Goal: Task Accomplishment & Management: Manage account settings

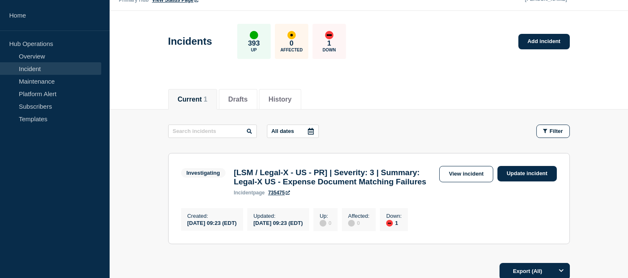
scroll to position [20, 0]
click at [48, 69] on link "Incident" at bounding box center [50, 68] width 101 height 13
click at [61, 66] on link "Incident" at bounding box center [50, 68] width 101 height 13
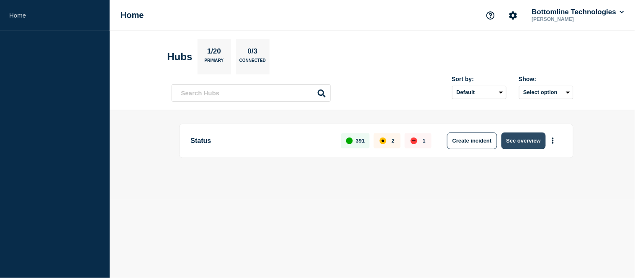
click at [525, 142] on button "See overview" at bounding box center [524, 141] width 44 height 17
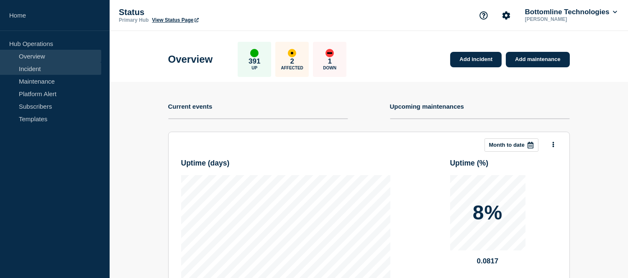
click at [37, 69] on link "Incident" at bounding box center [50, 68] width 101 height 13
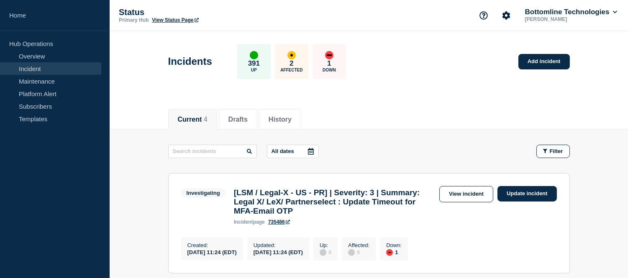
scroll to position [139, 0]
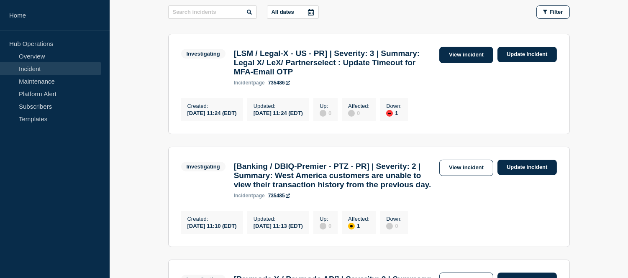
click at [441, 55] on link "View incident" at bounding box center [467, 55] width 54 height 16
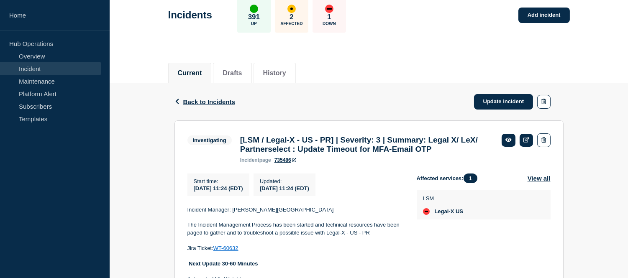
scroll to position [93, 0]
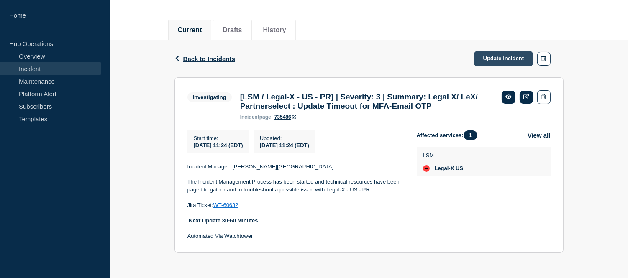
click at [494, 56] on link "Update incident" at bounding box center [503, 58] width 59 height 15
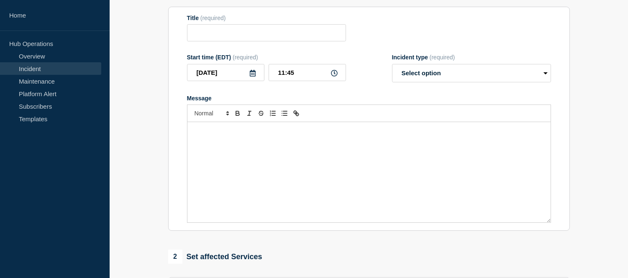
type input "[LSM / Legal-X - US - PR] | Severity: 3 | Summary: Legal X/ LeX/ Partnerselect …"
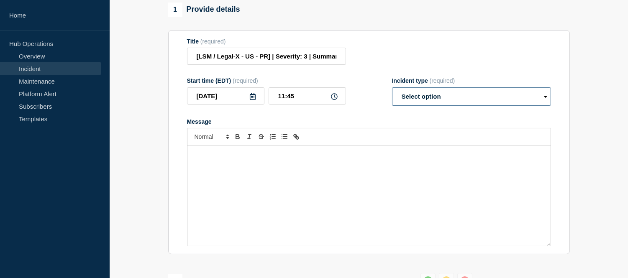
click at [425, 106] on select "Select option Investigating Identified Monitoring Resolved" at bounding box center [471, 96] width 159 height 18
select select "investigating"
click at [392, 106] on select "Select option Investigating Identified Monitoring Resolved" at bounding box center [471, 96] width 159 height 18
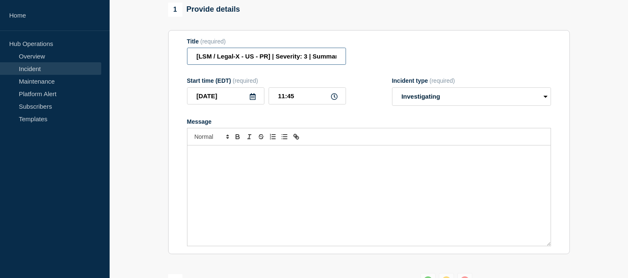
click at [312, 65] on input "[LSM / Legal-X - US - PR] | Severity: 3 | Summary: Legal X/ LeX/ Partnerselect …" at bounding box center [266, 56] width 159 height 17
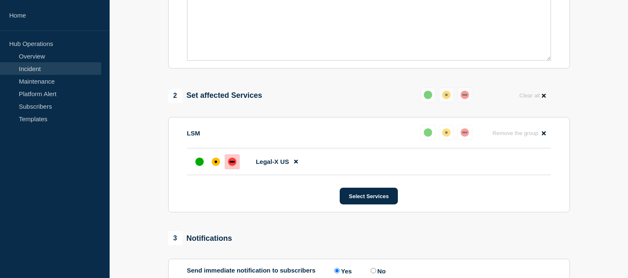
scroll to position [372, 0]
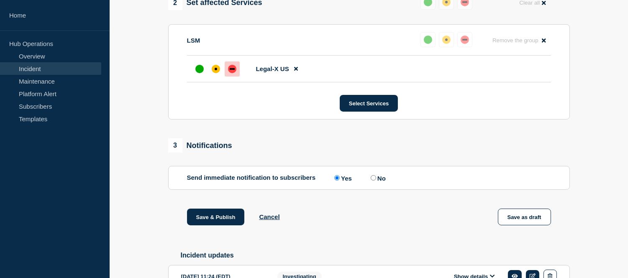
type input "[LSM / Legal-X - US - PR] | Severity: 3 | WT-60632 |Summary: Legal X/ LeX/ Part…"
